Goal: Transaction & Acquisition: Download file/media

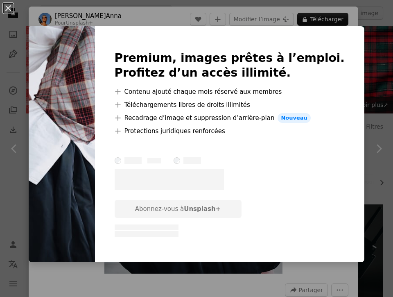
scroll to position [2258, 0]
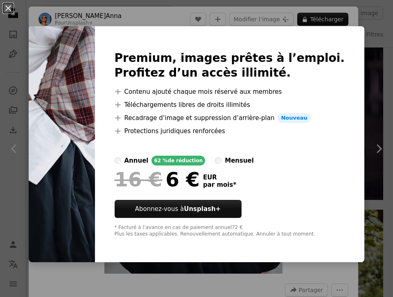
click at [369, 27] on div "An X shape Premium, images prêtes à l’emploi. Profitez d’un accès illimité. A p…" at bounding box center [196, 148] width 393 height 297
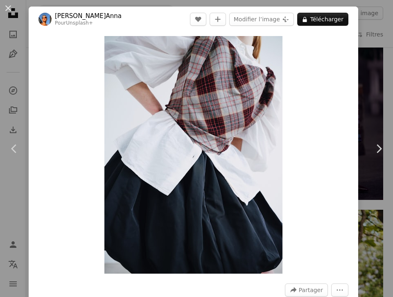
click at [369, 28] on div "An X shape Chevron left Chevron right [PERSON_NAME]Anna Pour Unsplash+ A heart …" at bounding box center [196, 148] width 393 height 297
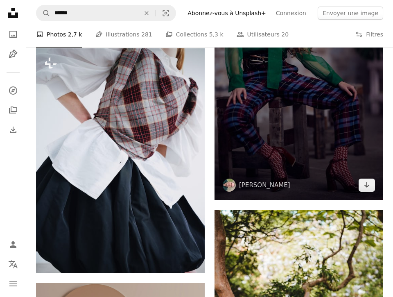
click at [263, 167] on img at bounding box center [299, 73] width 169 height 253
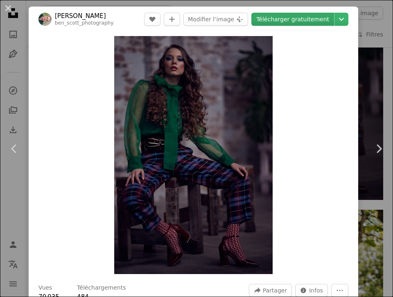
click at [311, 20] on link "Télécharger gratuitement" at bounding box center [292, 19] width 83 height 13
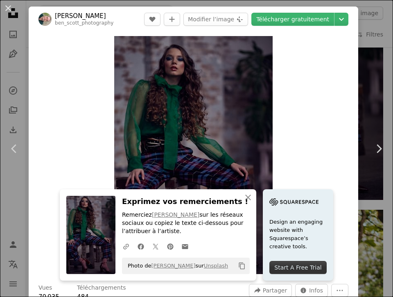
click at [383, 65] on div "An X shape Chevron left Chevron right An X shape Fermer Exprimez vos remercieme…" at bounding box center [196, 148] width 393 height 297
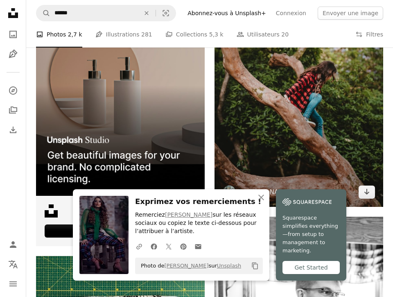
scroll to position [2513, 0]
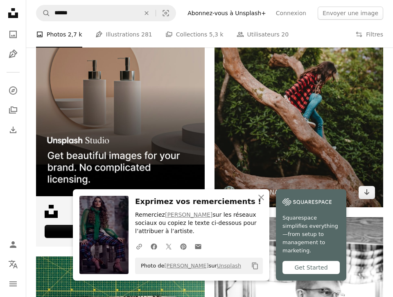
click at [322, 167] on img at bounding box center [299, 80] width 169 height 253
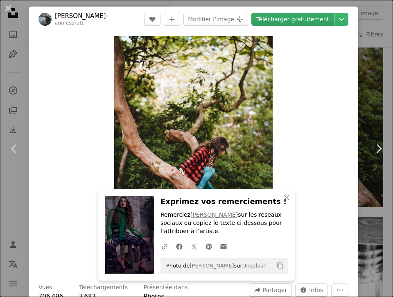
click at [310, 20] on link "Télécharger gratuitement" at bounding box center [292, 19] width 83 height 13
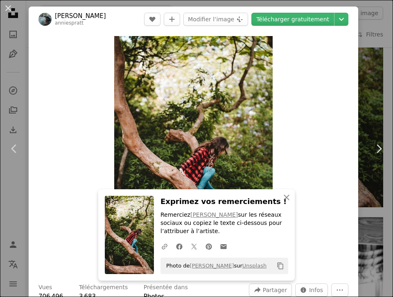
click at [379, 46] on div "An X shape Chevron left Chevron right An X shape Fermer Exprimez vos remercieme…" at bounding box center [196, 148] width 393 height 297
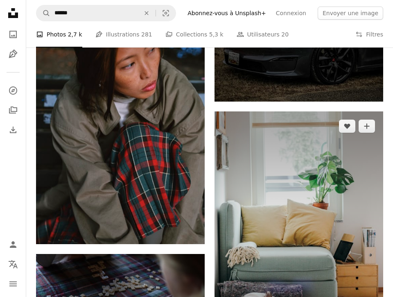
scroll to position [3268, 0]
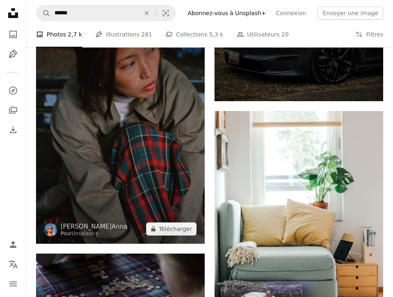
click at [169, 151] on img at bounding box center [120, 130] width 169 height 225
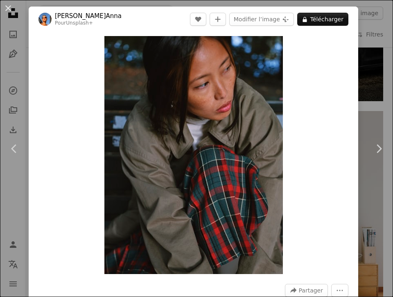
click at [368, 65] on div "An X shape Chevron left Chevron right [PERSON_NAME]Anna Pour Unsplash+ A heart …" at bounding box center [196, 148] width 393 height 297
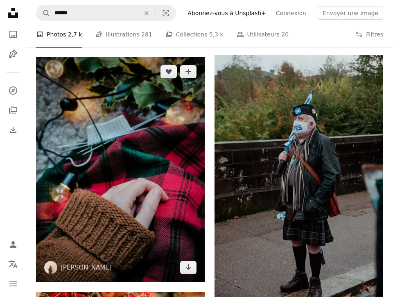
scroll to position [3847, 0]
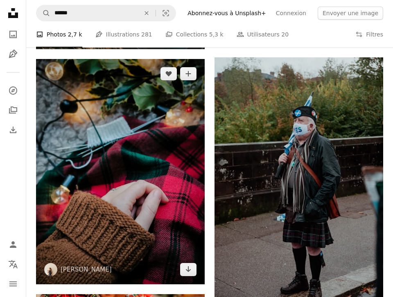
click at [143, 178] on img at bounding box center [120, 171] width 169 height 225
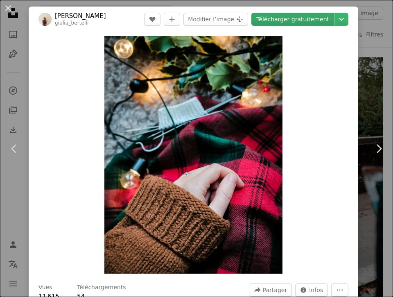
click at [319, 22] on link "Télécharger gratuitement" at bounding box center [292, 19] width 83 height 13
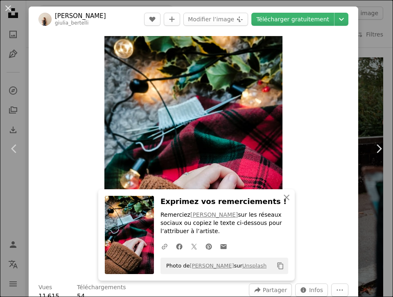
click at [379, 48] on div "An X shape Chevron left Chevron right An X shape Fermer Exprimez vos remercieme…" at bounding box center [196, 148] width 393 height 297
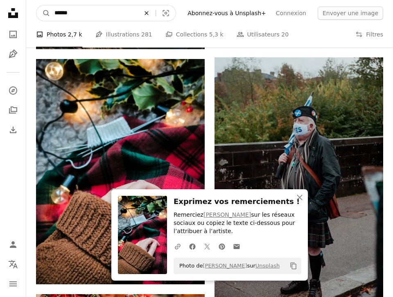
click at [149, 12] on icon "Rechercher des visuels sur tout le site" at bounding box center [147, 13] width 4 height 4
click at [138, 14] on input "Rechercher des visuels sur tout le site" at bounding box center [103, 13] width 106 height 16
type input "*****"
click button "A magnifying glass" at bounding box center [43, 13] width 14 height 16
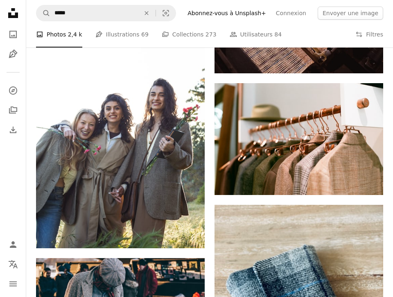
scroll to position [472, 0]
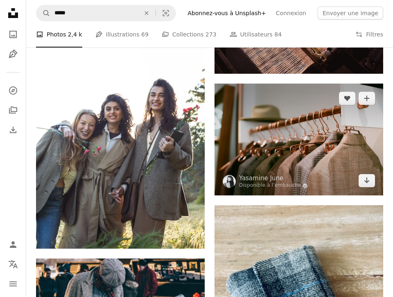
click at [313, 149] on img at bounding box center [299, 140] width 169 height 112
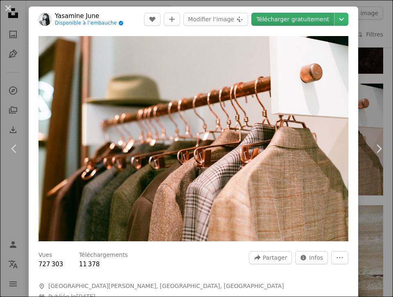
click at [319, 23] on link "Télécharger gratuitement" at bounding box center [292, 19] width 83 height 13
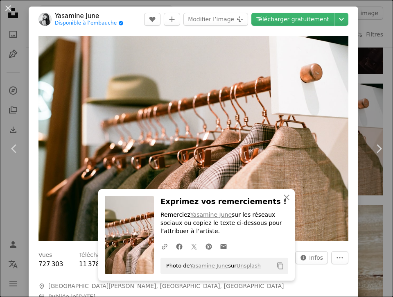
click at [381, 49] on div "An X shape Chevron left Chevron right An X shape Fermer Exprimez vos remercieme…" at bounding box center [196, 148] width 393 height 297
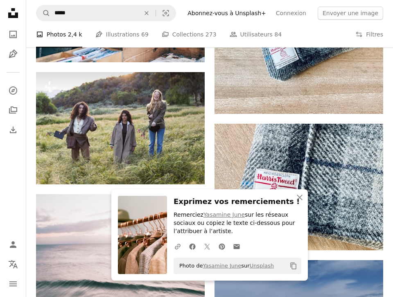
scroll to position [788, 0]
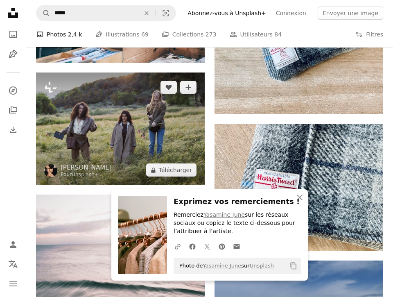
click at [170, 136] on img at bounding box center [120, 128] width 169 height 112
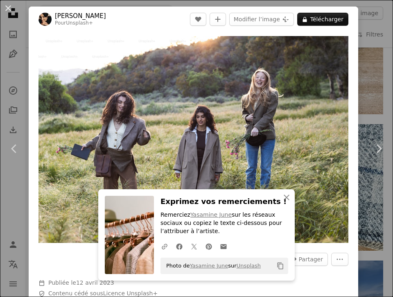
click at [373, 50] on div "An X shape Chevron left Chevron right An X shape Fermer Exprimez vos remercieme…" at bounding box center [196, 148] width 393 height 297
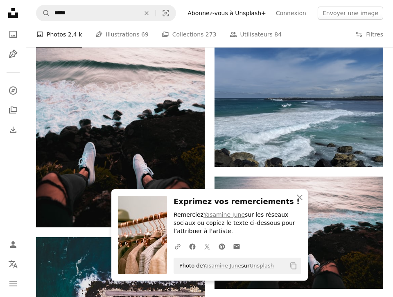
scroll to position [1038, 0]
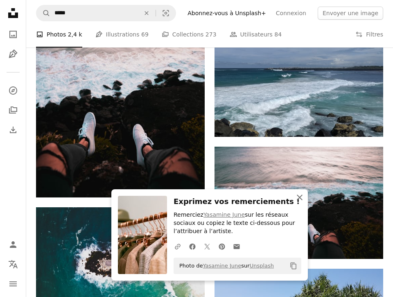
click at [299, 197] on icon "button" at bounding box center [300, 198] width 6 height 6
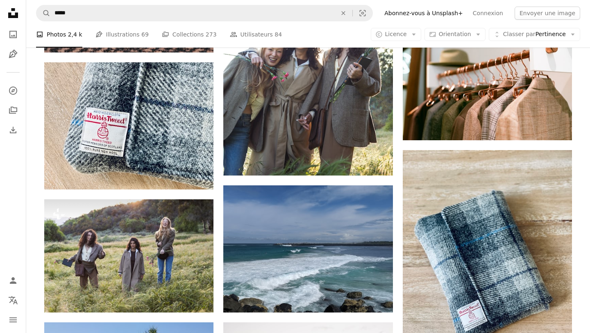
scroll to position [0, 0]
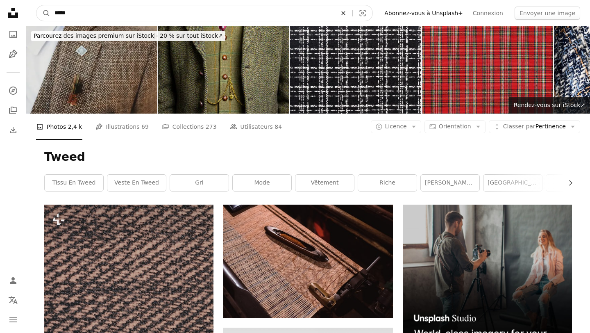
click at [352, 11] on icon "An X shape" at bounding box center [343, 13] width 18 height 7
type input "**********"
click button "A magnifying glass" at bounding box center [43, 13] width 14 height 16
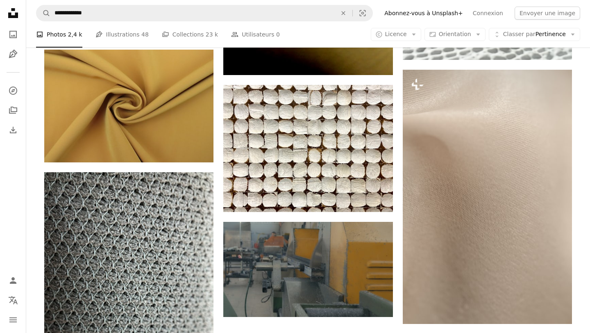
scroll to position [874, 0]
